Goal: Information Seeking & Learning: Check status

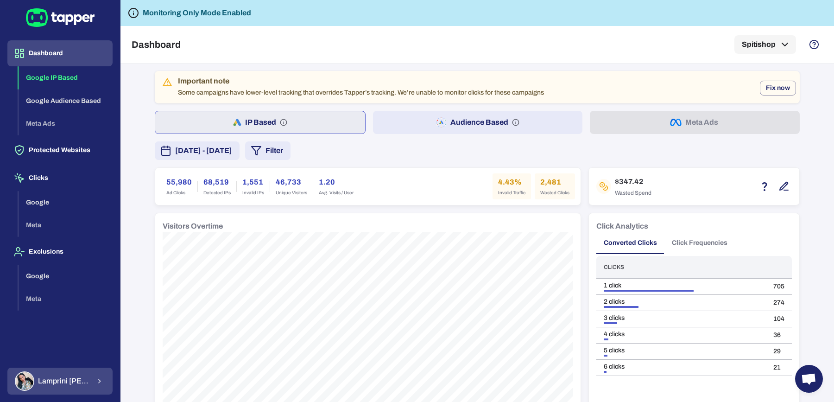
click at [52, 387] on div "Lamprini Reppa" at bounding box center [52, 380] width 75 height 19
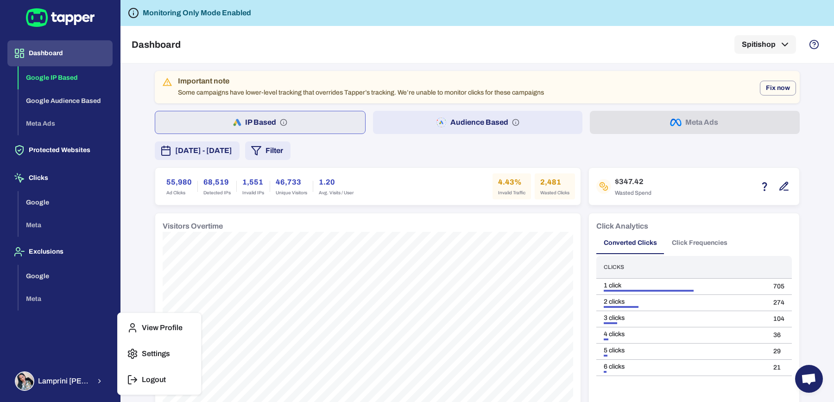
click at [142, 379] on p "Logout" at bounding box center [154, 379] width 24 height 9
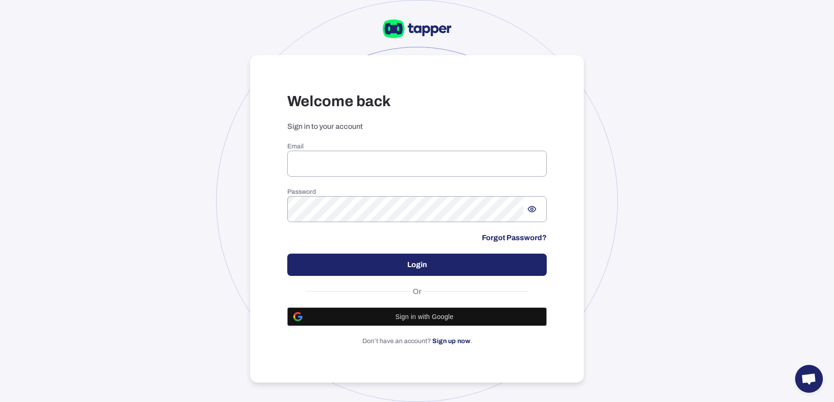
type input "**********"
click at [383, 263] on button "Login" at bounding box center [416, 264] width 259 height 22
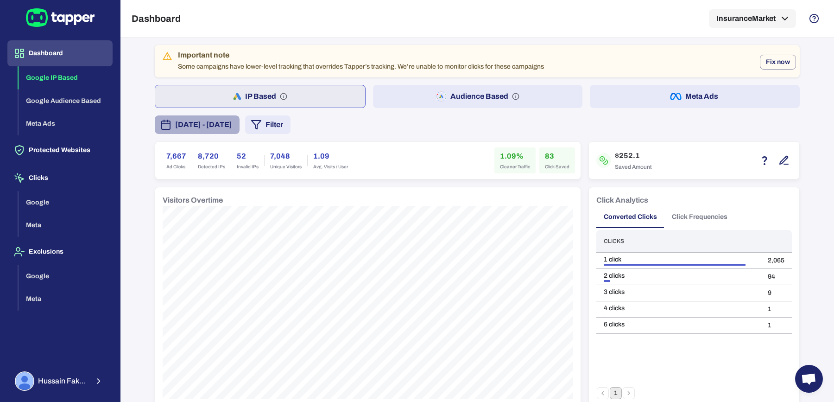
click at [239, 132] on button "August 22, 2025 - August 28, 2025" at bounding box center [197, 124] width 85 height 19
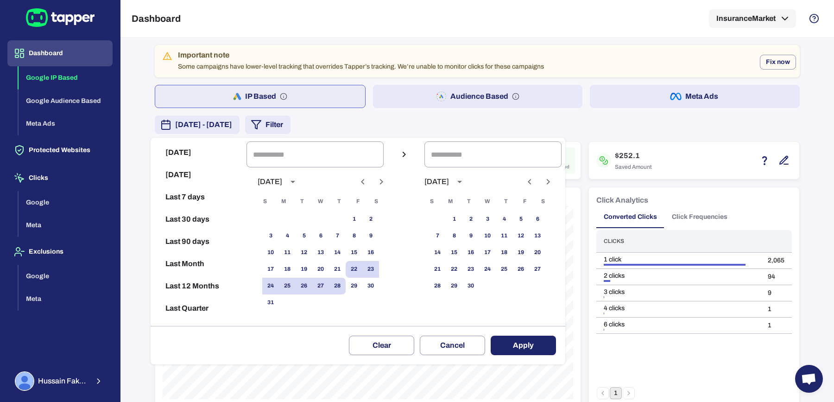
click at [198, 239] on button "Last 90 days" at bounding box center [198, 241] width 88 height 22
type input "**********"
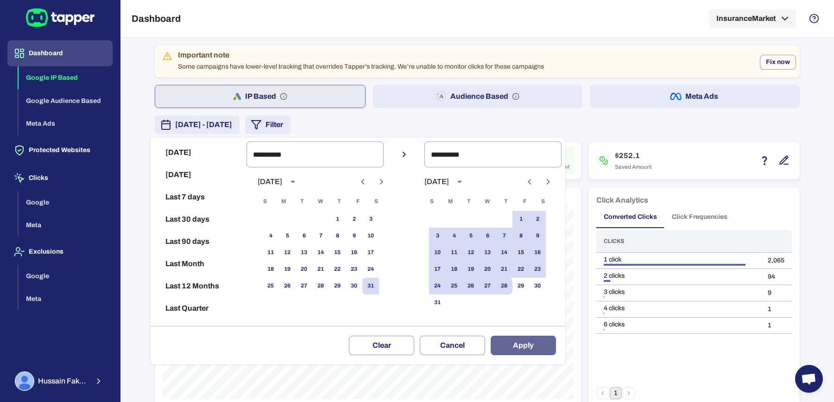
click at [533, 342] on button "Apply" at bounding box center [522, 344] width 65 height 19
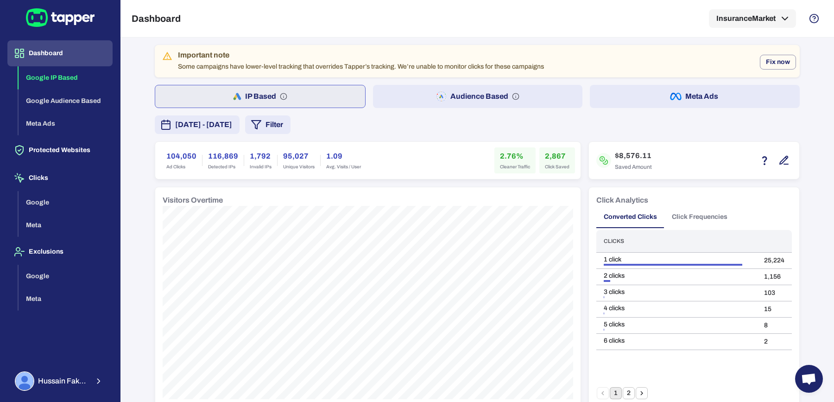
scroll to position [29, 0]
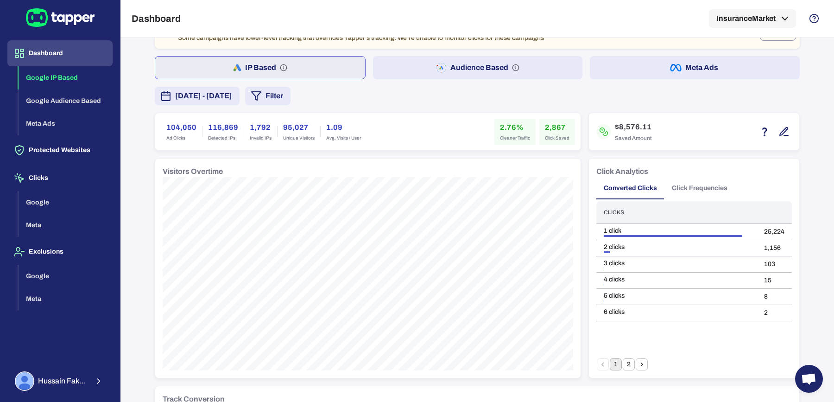
click at [232, 90] on span "May 31, 2025 - August 28, 2025" at bounding box center [203, 95] width 57 height 11
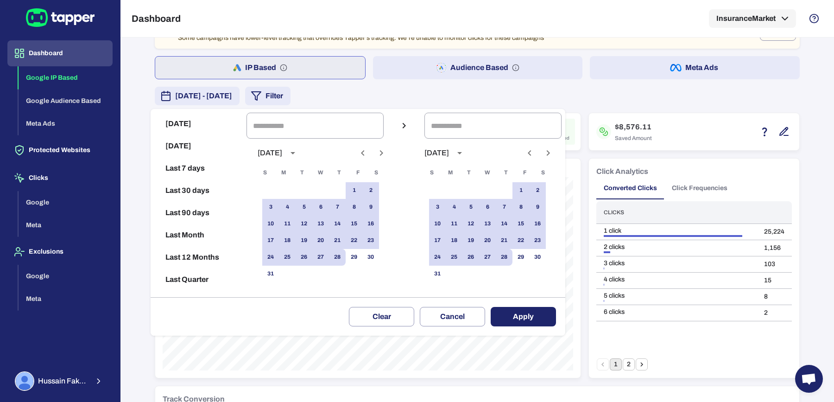
click at [368, 157] on icon "Previous month" at bounding box center [362, 152] width 11 height 11
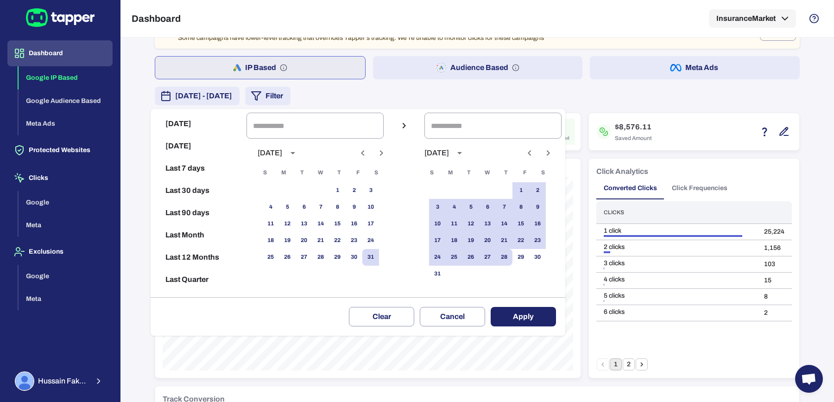
click at [190, 264] on button "Last 12 Months" at bounding box center [198, 257] width 88 height 22
type input "**********"
click at [552, 318] on button "Apply" at bounding box center [522, 316] width 65 height 19
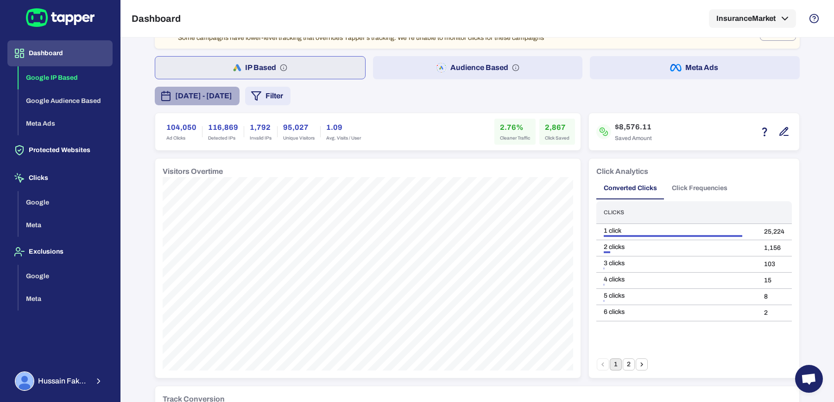
click at [219, 94] on span "August 28, 2024 - August 28, 2025" at bounding box center [203, 95] width 57 height 11
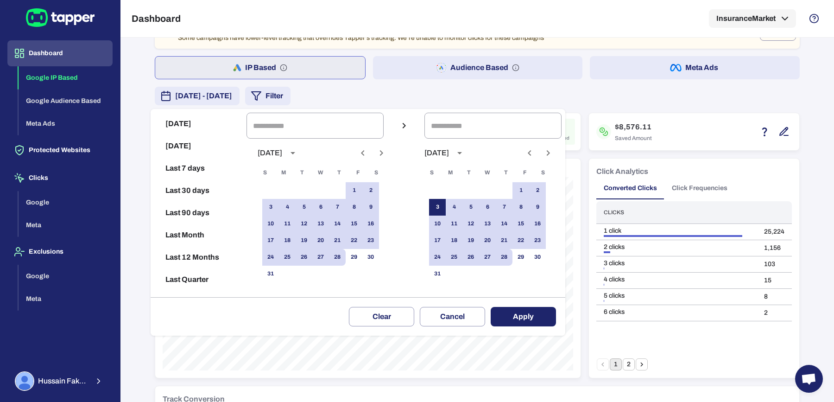
click at [446, 207] on button "3" at bounding box center [437, 207] width 17 height 17
type input "**********"
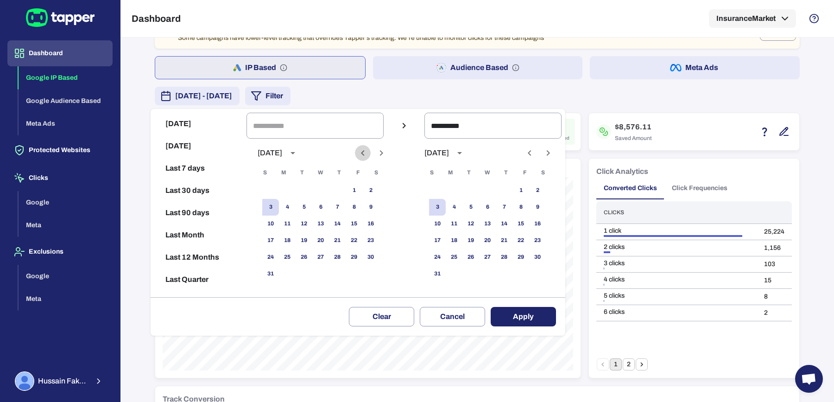
click at [364, 151] on icon "Previous month" at bounding box center [362, 153] width 3 height 6
click at [343, 202] on button "10" at bounding box center [337, 207] width 17 height 17
type input "**********"
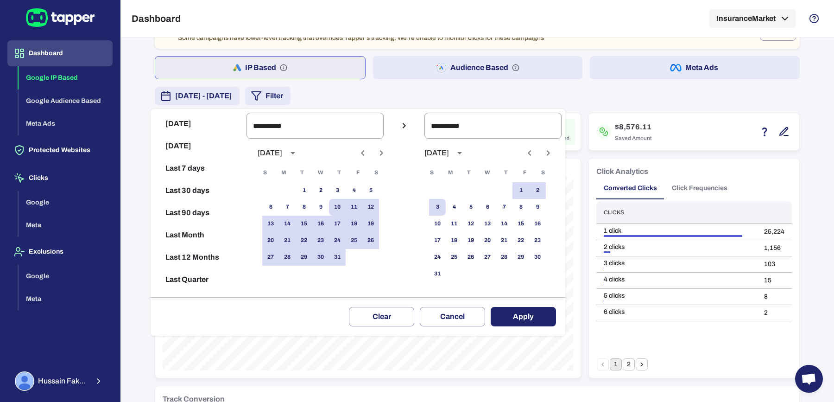
click at [515, 314] on button "Apply" at bounding box center [522, 316] width 65 height 19
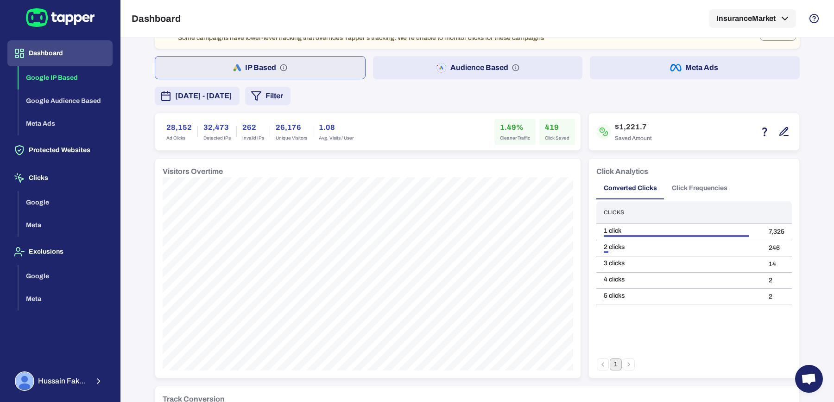
click at [232, 93] on span "July 10, 2025 - August 3, 2025" at bounding box center [203, 95] width 57 height 11
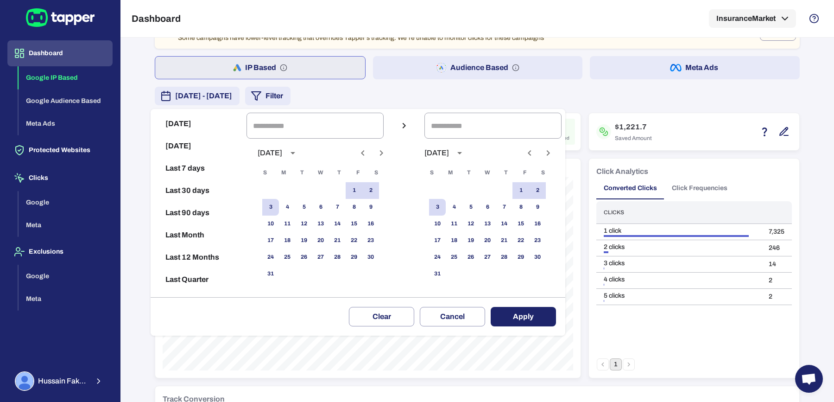
click at [368, 153] on icon "Previous month" at bounding box center [362, 152] width 11 height 11
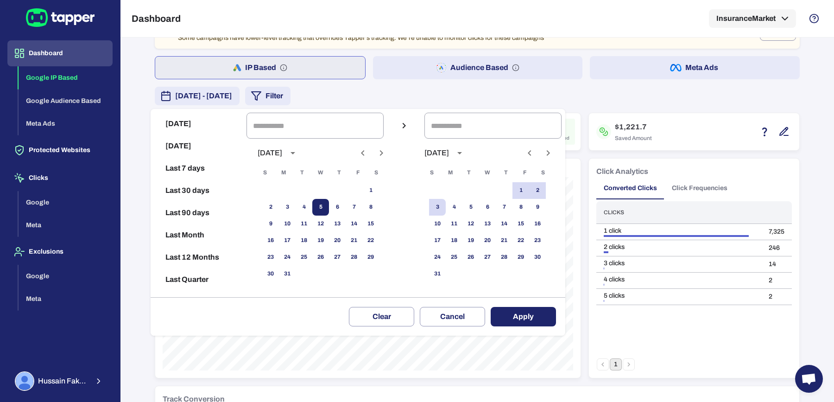
click at [326, 202] on button "5" at bounding box center [320, 207] width 17 height 17
type input "**********"
click at [529, 255] on button "29" at bounding box center [520, 257] width 17 height 17
type input "**********"
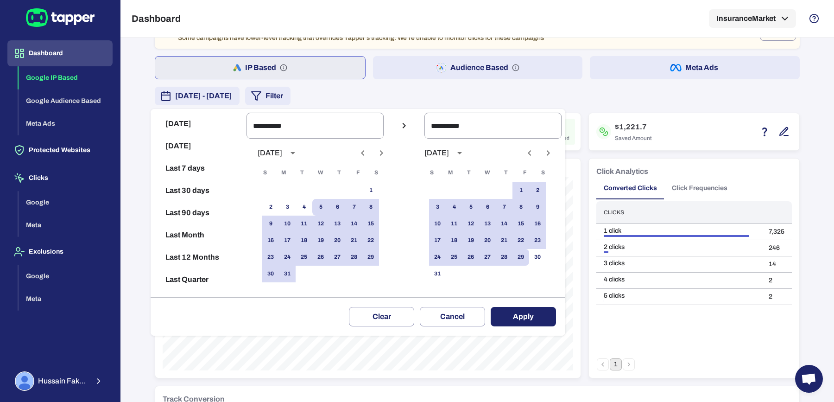
click at [523, 322] on button "Apply" at bounding box center [522, 316] width 65 height 19
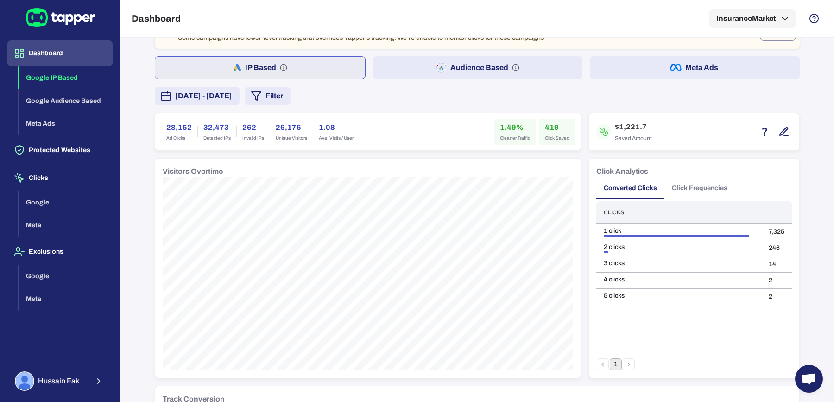
click at [239, 103] on button "March 5, 2025 - August 29, 2025" at bounding box center [197, 96] width 85 height 19
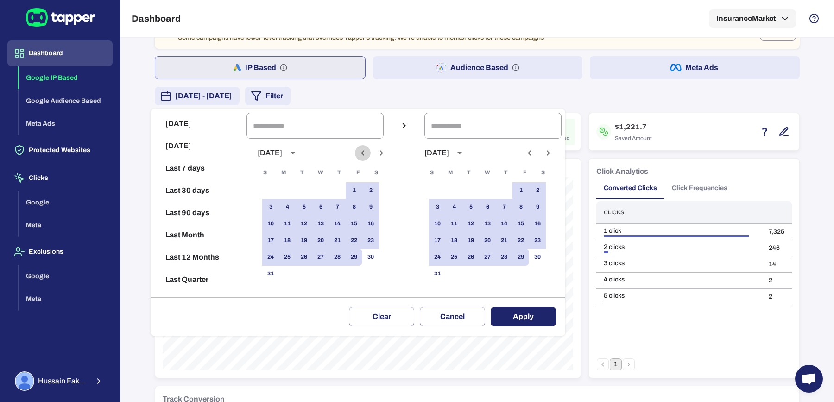
click at [368, 149] on icon "Previous month" at bounding box center [362, 152] width 11 height 11
click at [368, 150] on icon "Previous month" at bounding box center [362, 152] width 11 height 11
click at [149, 317] on div at bounding box center [417, 201] width 834 height 402
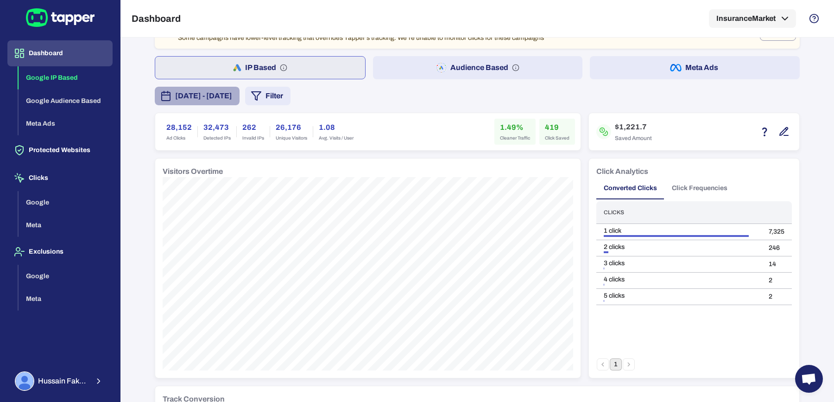
click at [181, 94] on span "March 5, 2025 - August 29, 2025" at bounding box center [203, 95] width 57 height 11
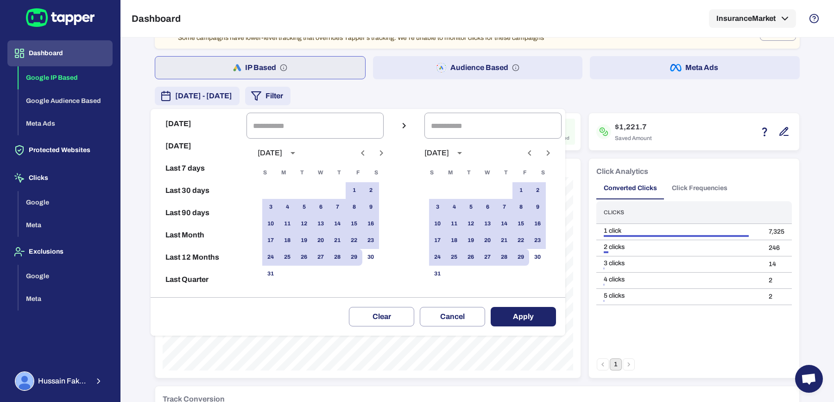
click at [368, 157] on icon "Previous month" at bounding box center [362, 152] width 11 height 11
click at [197, 250] on button "Last 12 Months" at bounding box center [198, 257] width 88 height 22
type input "**********"
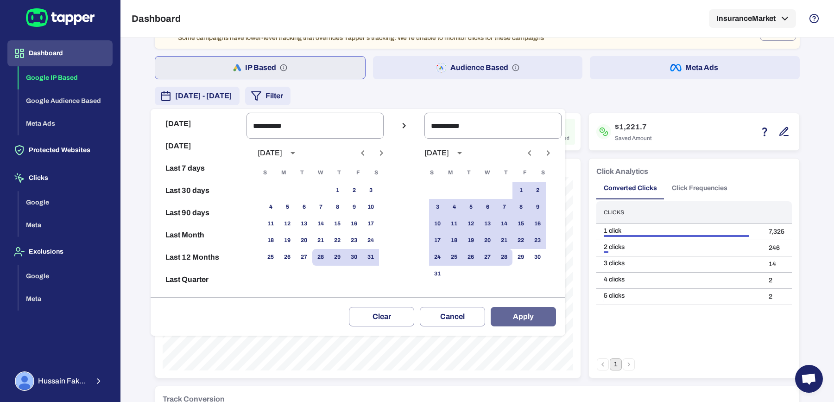
click at [526, 311] on button "Apply" at bounding box center [522, 316] width 65 height 19
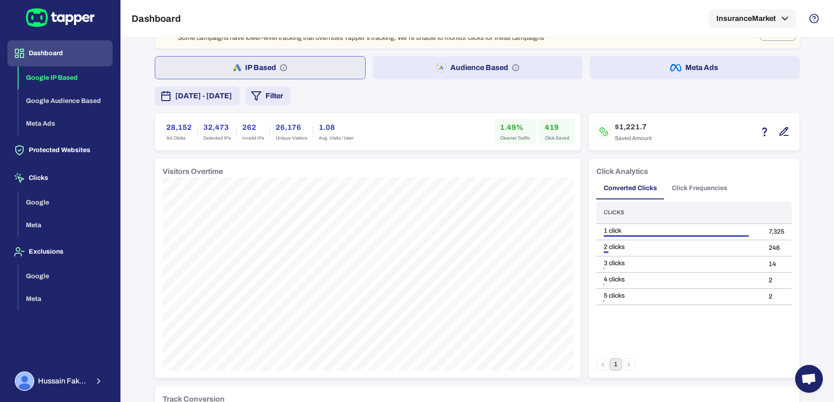
click at [218, 84] on div "Important note Some campaigns have lower-level tracking that overrides Tapper’s…" at bounding box center [477, 399] width 645 height 767
click at [218, 92] on span "August 28, 2024 - August 28, 2025" at bounding box center [203, 95] width 57 height 11
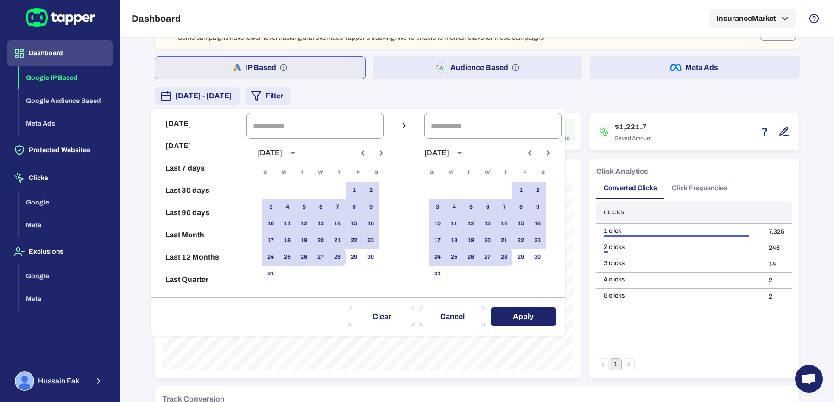
click at [370, 155] on button "Previous month" at bounding box center [363, 153] width 16 height 16
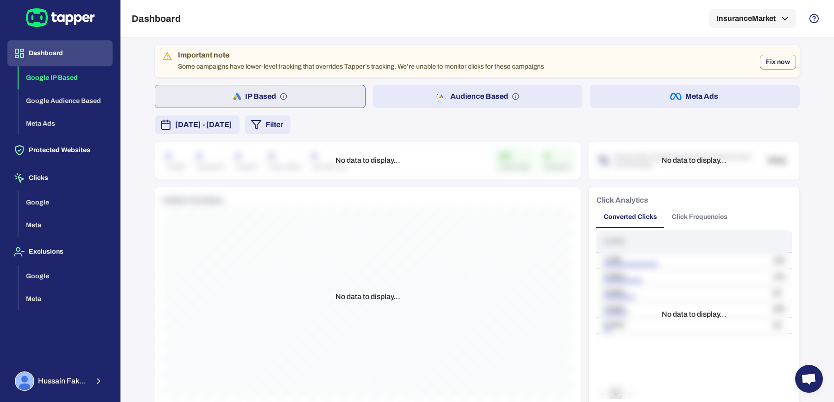
click at [239, 132] on button "[DATE] - [DATE]" at bounding box center [197, 124] width 85 height 19
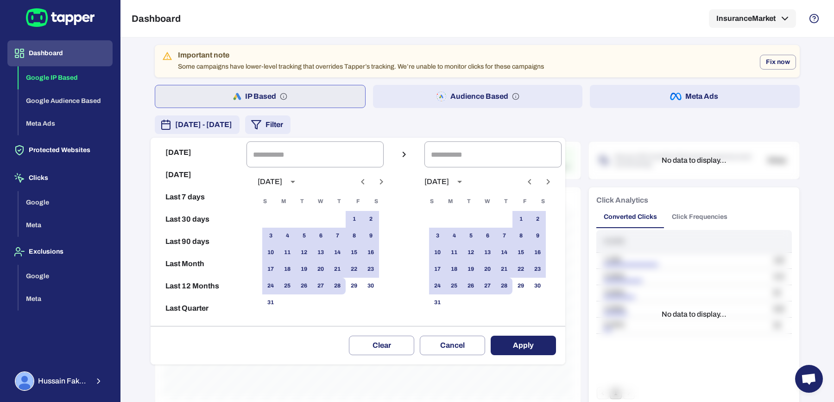
click at [353, 226] on div "1 2" at bounding box center [320, 219] width 148 height 17
click at [368, 180] on icon "Previous month" at bounding box center [362, 181] width 11 height 11
click at [312, 217] on button "1" at bounding box center [303, 219] width 17 height 17
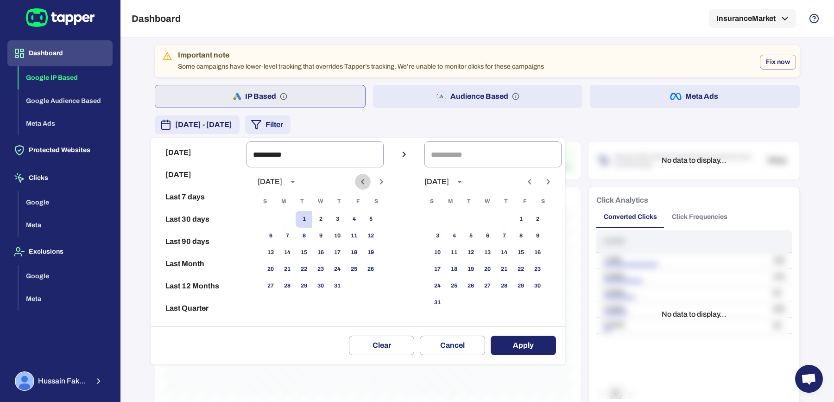
click at [368, 176] on icon "Previous month" at bounding box center [362, 181] width 11 height 11
click at [187, 236] on button "Last 90 days" at bounding box center [198, 241] width 88 height 22
type input "**********"
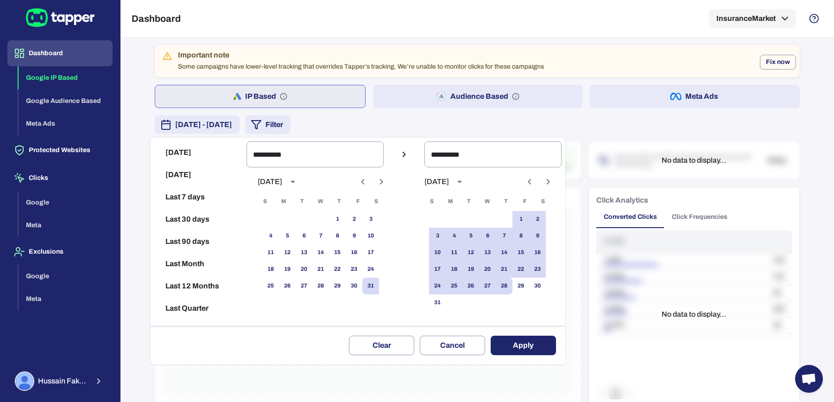
click at [516, 342] on button "Apply" at bounding box center [522, 344] width 65 height 19
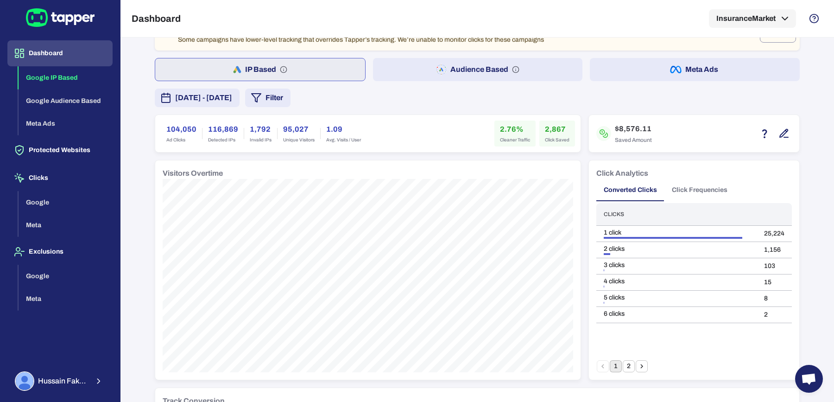
scroll to position [26, 0]
click at [204, 104] on button "May 31, 2025 - August 28, 2025" at bounding box center [197, 98] width 85 height 19
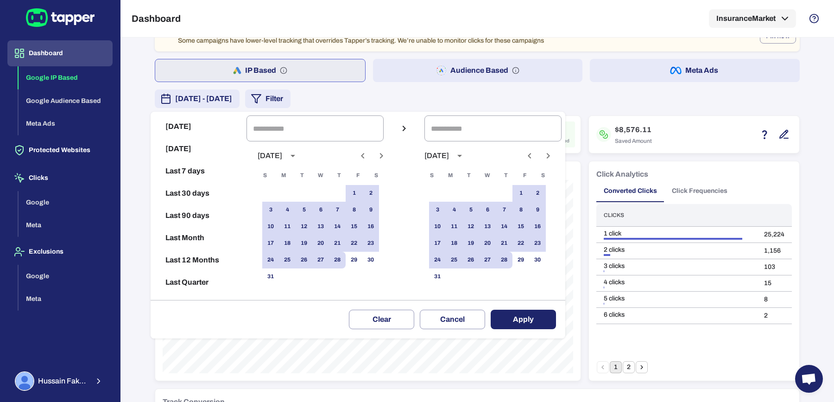
click at [368, 158] on icon "Previous month" at bounding box center [362, 155] width 11 height 11
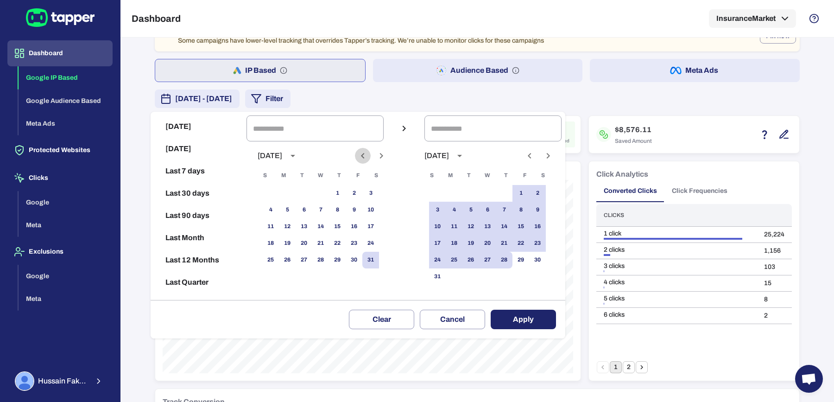
click at [368, 158] on icon "Previous month" at bounding box center [362, 155] width 11 height 11
click at [327, 193] on button "1" at bounding box center [320, 193] width 17 height 17
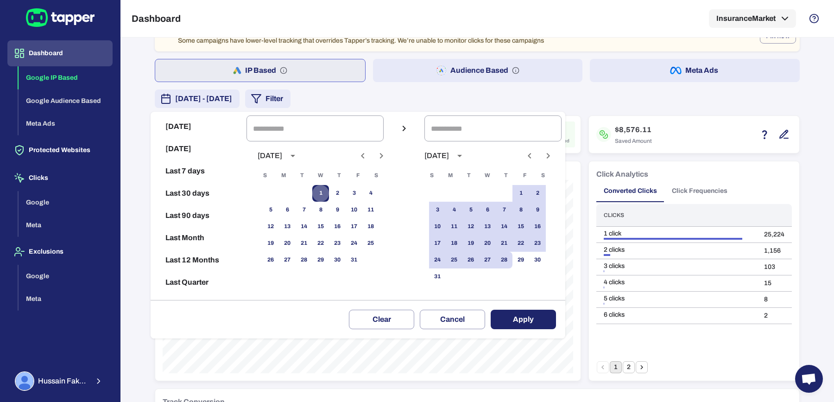
type input "**********"
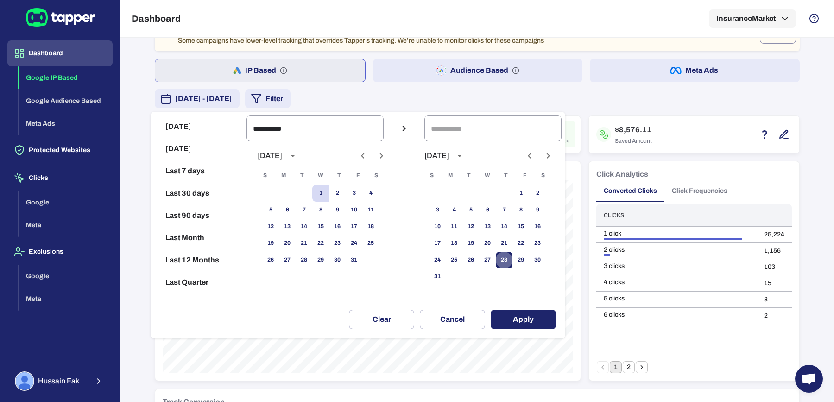
click at [505, 261] on button "28" at bounding box center [504, 259] width 17 height 17
type input "**********"
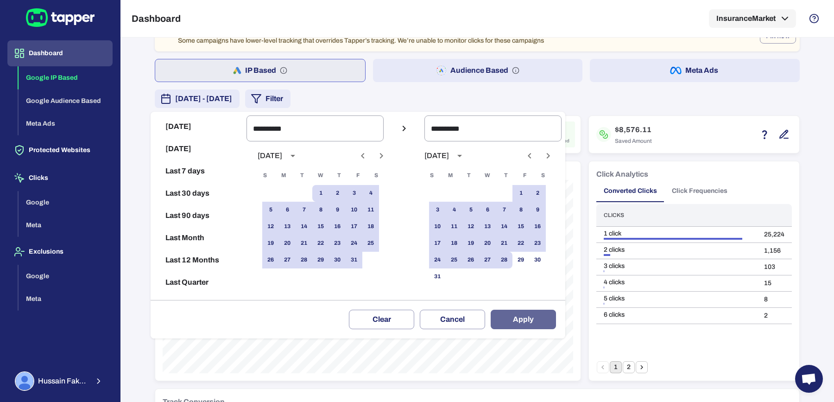
click at [527, 317] on button "Apply" at bounding box center [522, 318] width 65 height 19
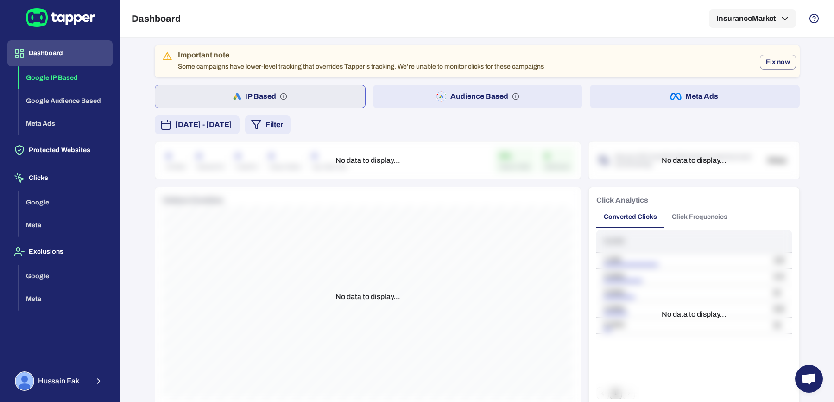
click at [232, 122] on span "January 1, 2025 - August 28, 2025" at bounding box center [203, 124] width 57 height 11
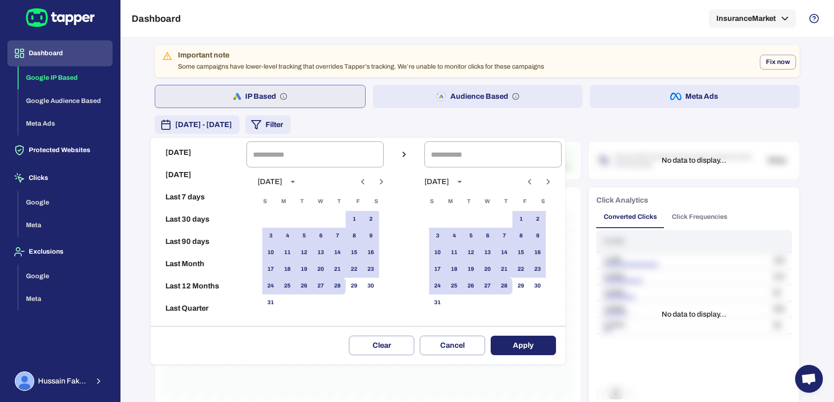
click at [368, 183] on icon "Previous month" at bounding box center [362, 181] width 11 height 11
click at [387, 184] on icon "Next month" at bounding box center [381, 181] width 11 height 11
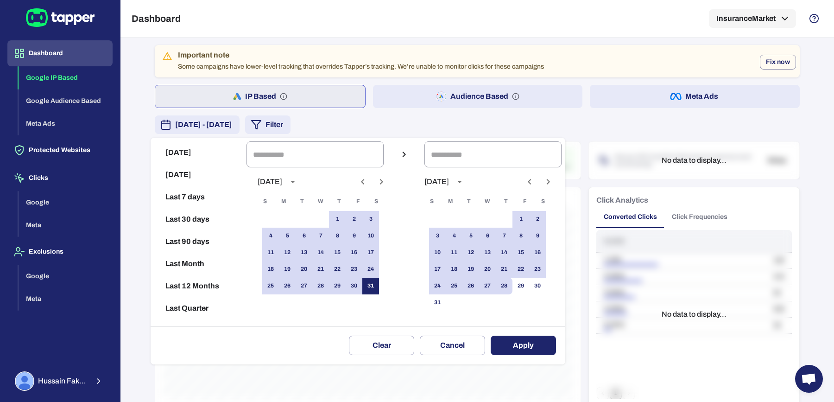
click at [372, 288] on button "31" at bounding box center [370, 285] width 17 height 17
type input "**********"
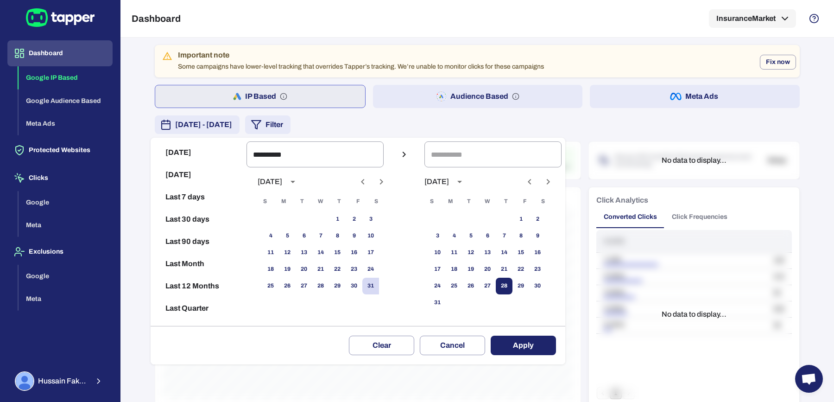
click at [512, 283] on button "28" at bounding box center [504, 285] width 17 height 17
type input "**********"
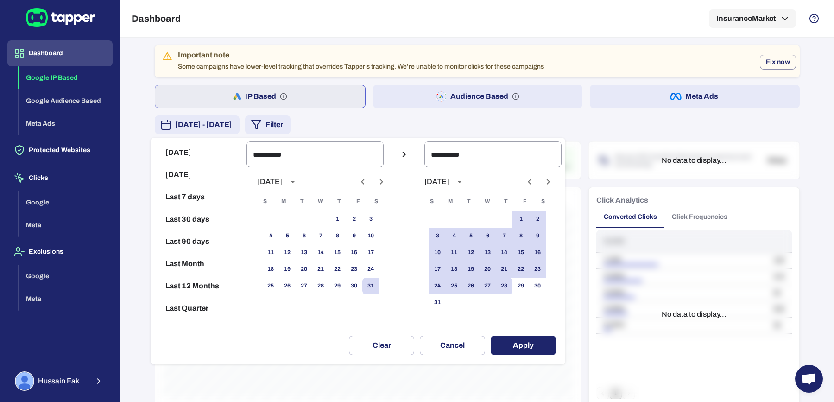
click at [529, 342] on button "Apply" at bounding box center [522, 344] width 65 height 19
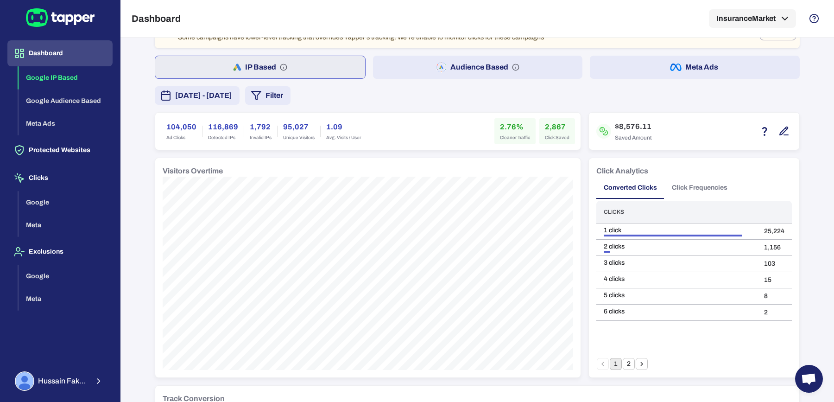
scroll to position [31, 0]
click at [232, 94] on span "May 31, 2025 - August 28, 2025" at bounding box center [203, 93] width 57 height 11
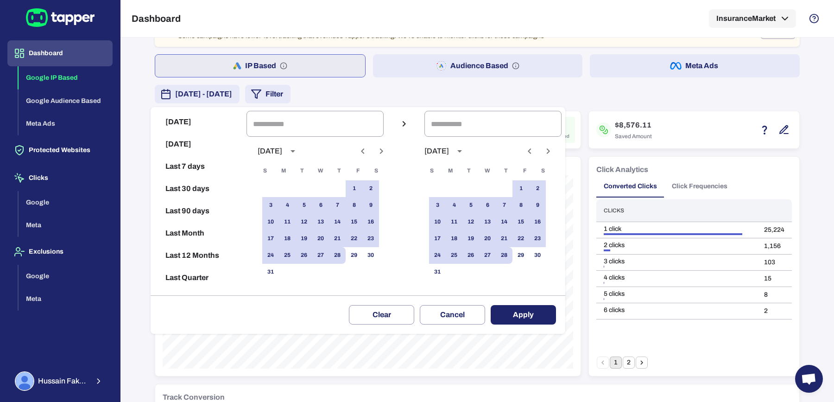
click at [368, 154] on icon "Previous month" at bounding box center [362, 150] width 11 height 11
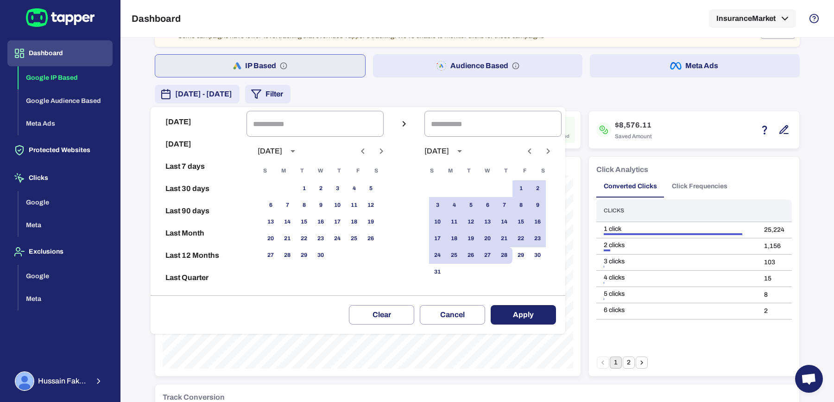
click at [368, 154] on icon "Previous month" at bounding box center [362, 150] width 11 height 11
click at [389, 152] on button "Next month" at bounding box center [381, 151] width 16 height 16
click at [370, 152] on button "Previous month" at bounding box center [363, 151] width 16 height 16
click at [387, 150] on icon "Next month" at bounding box center [381, 150] width 11 height 11
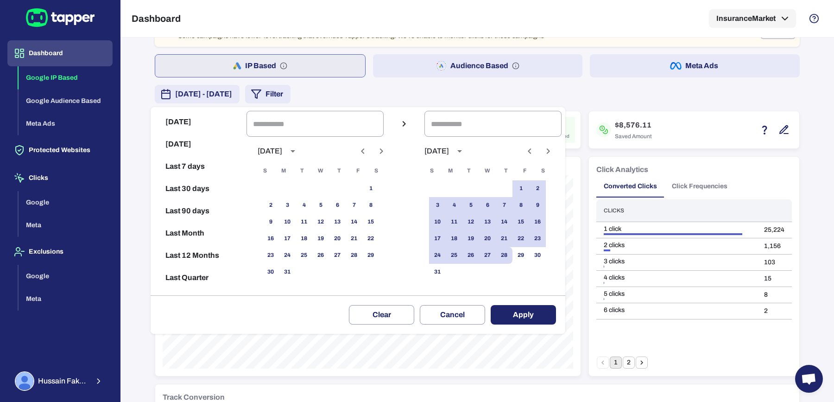
click at [387, 150] on icon "Next month" at bounding box center [381, 150] width 11 height 11
click at [368, 153] on icon "Previous month" at bounding box center [362, 150] width 11 height 11
click at [368, 152] on icon "Previous month" at bounding box center [362, 150] width 11 height 11
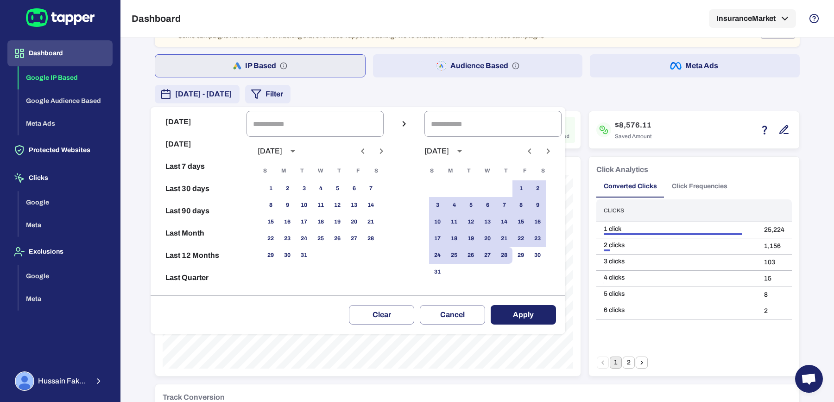
click at [387, 149] on icon "Next month" at bounding box center [381, 150] width 11 height 11
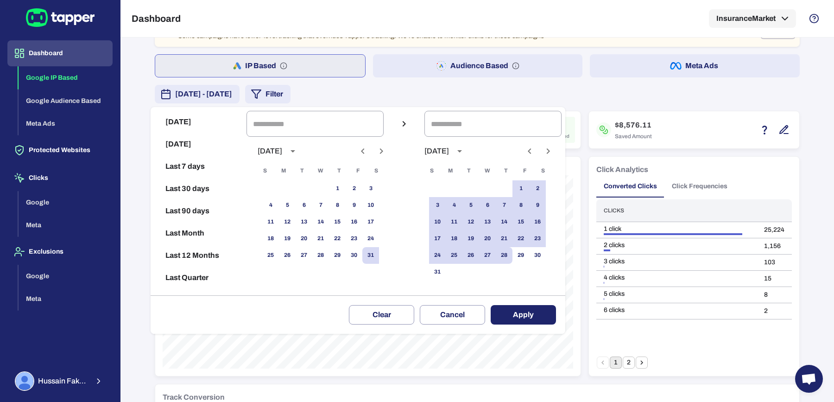
click at [368, 151] on icon "Previous month" at bounding box center [362, 150] width 11 height 11
click at [384, 154] on icon "Next month" at bounding box center [381, 150] width 11 height 11
click at [345, 186] on button "1" at bounding box center [337, 188] width 17 height 17
type input "**********"
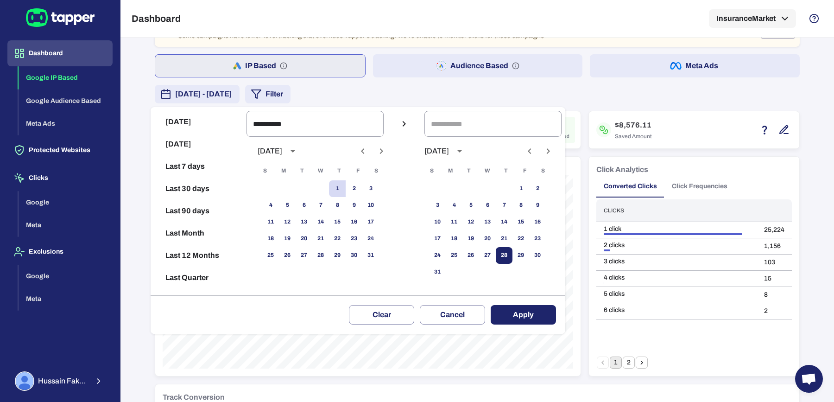
click at [509, 253] on button "28" at bounding box center [504, 255] width 17 height 17
type input "**********"
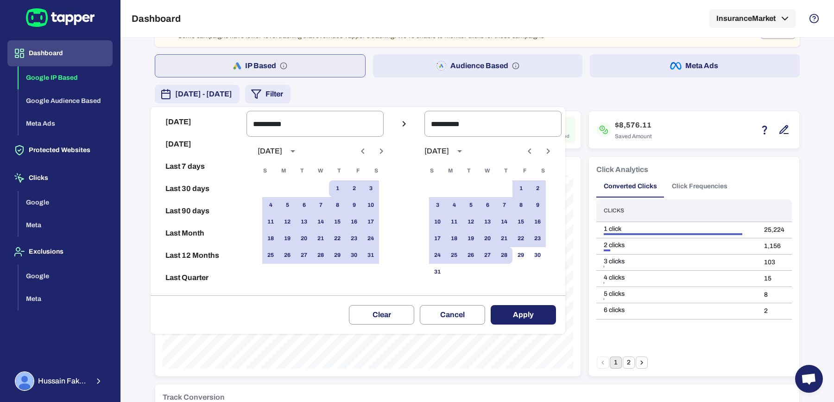
click at [538, 307] on button "Apply" at bounding box center [522, 314] width 65 height 19
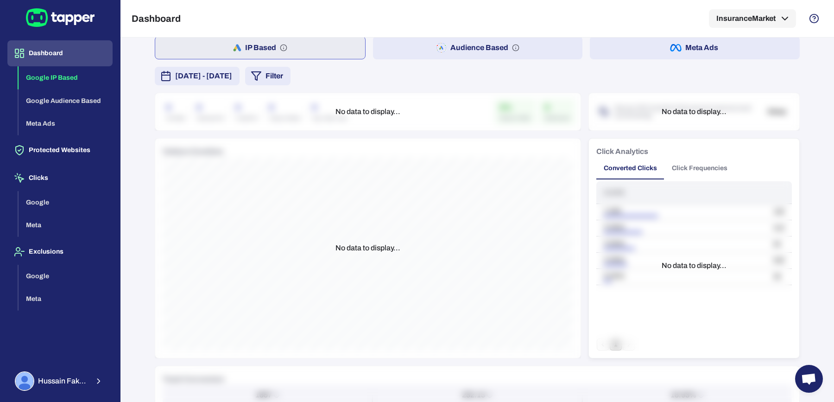
scroll to position [48, 0]
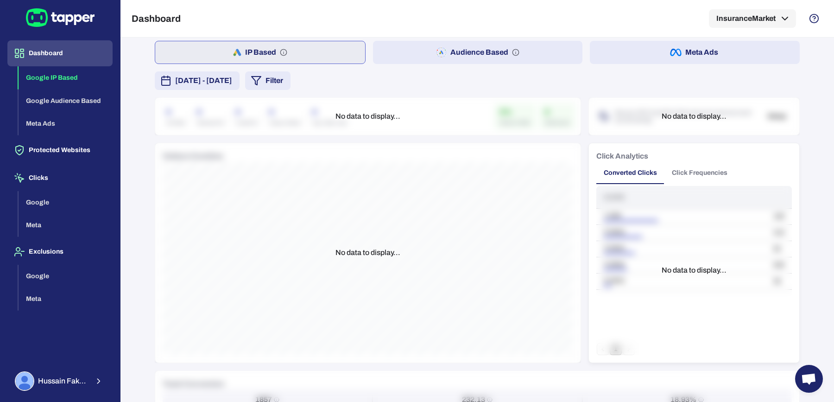
click at [239, 71] on button "[DATE] - [DATE]" at bounding box center [197, 80] width 85 height 19
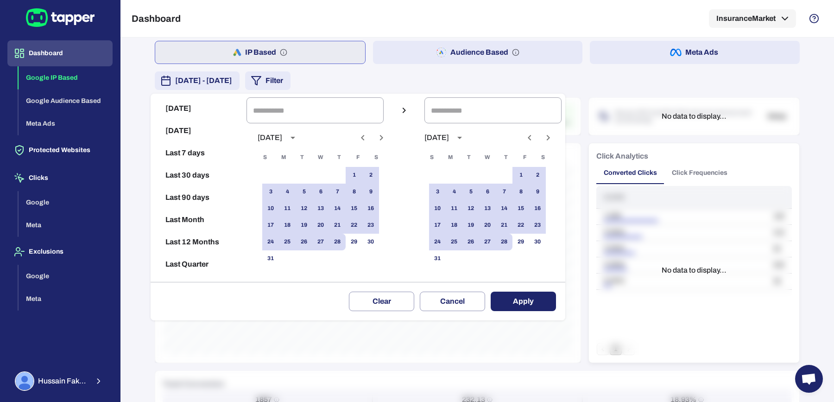
click at [462, 85] on div at bounding box center [417, 201] width 834 height 402
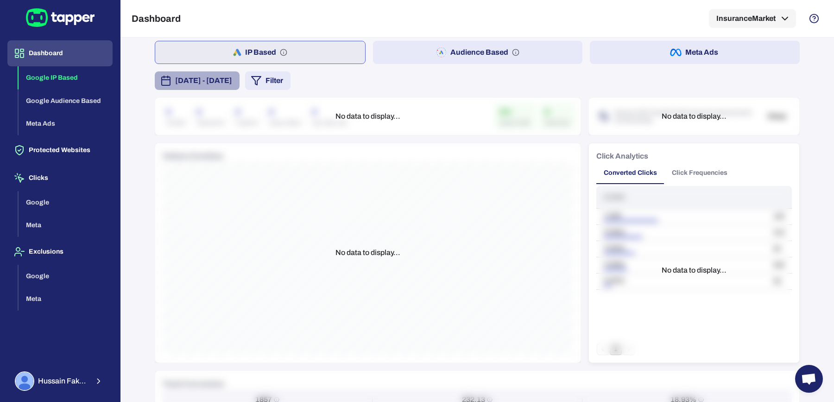
click at [239, 88] on button "[DATE] - [DATE]" at bounding box center [197, 80] width 85 height 19
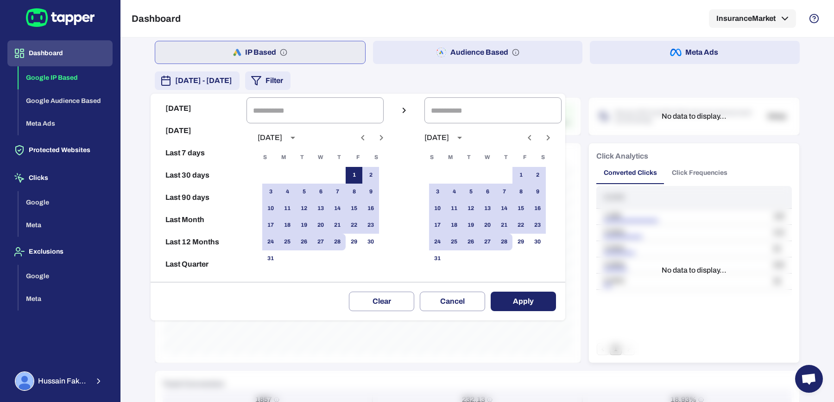
click at [361, 176] on button "1" at bounding box center [353, 175] width 17 height 17
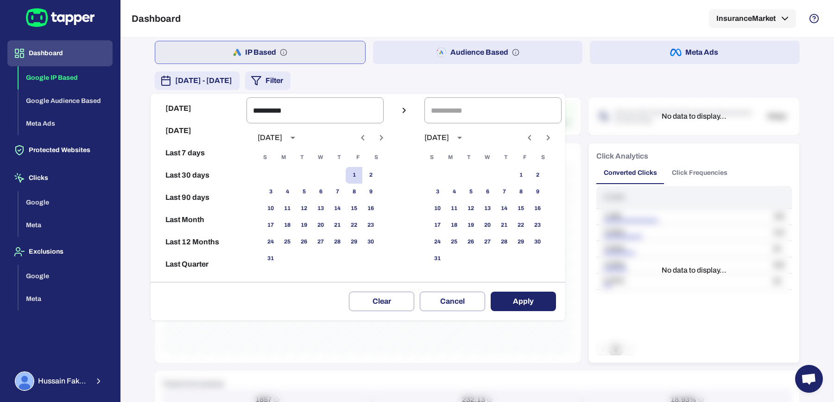
click at [370, 144] on button "Previous month" at bounding box center [363, 138] width 16 height 16
click at [300, 172] on div "1 2 3 4 5" at bounding box center [320, 175] width 148 height 17
click at [311, 172] on button "1" at bounding box center [303, 175] width 17 height 17
type input "**********"
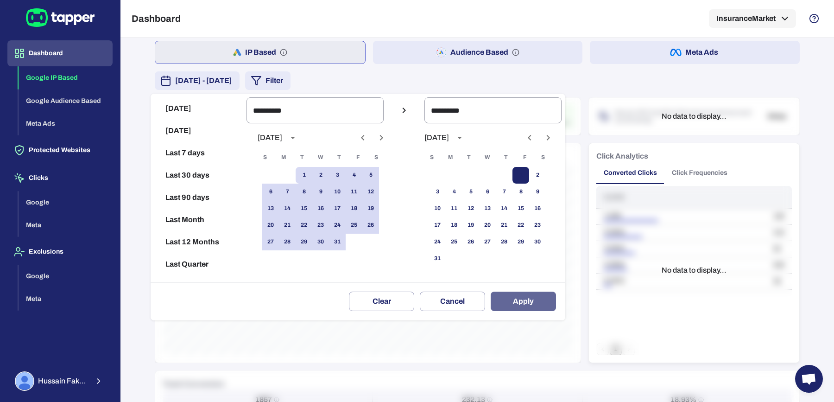
click at [527, 303] on button "Apply" at bounding box center [522, 300] width 65 height 19
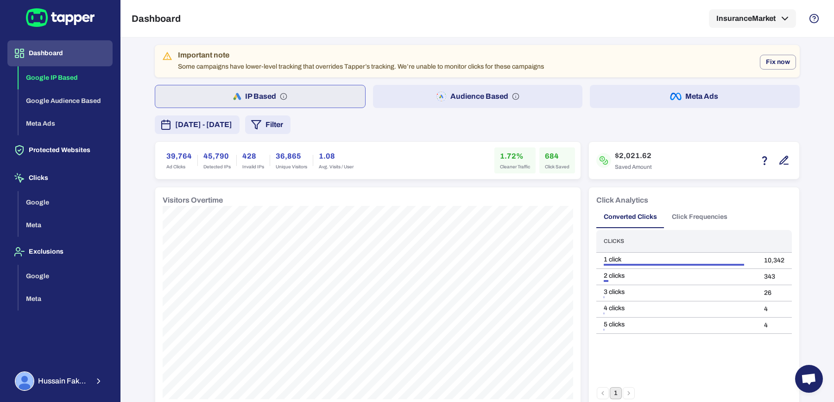
click at [638, 157] on h6 "$2,021.62" at bounding box center [633, 155] width 37 height 11
click at [508, 157] on h6 "1.72%" at bounding box center [515, 156] width 30 height 11
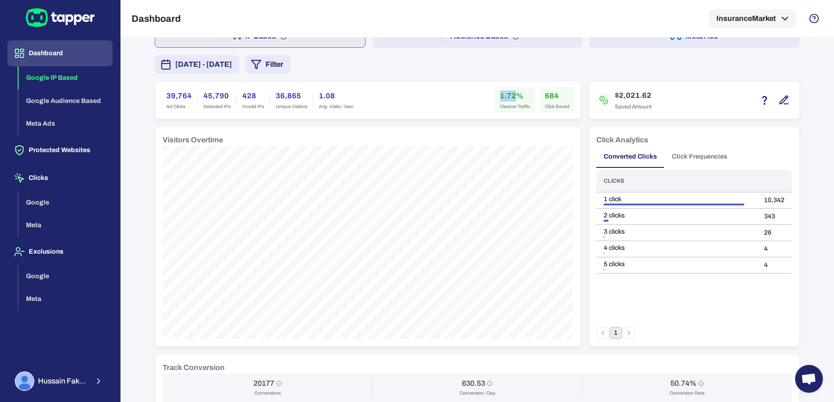
scroll to position [57, 0]
